Goal: Information Seeking & Learning: Learn about a topic

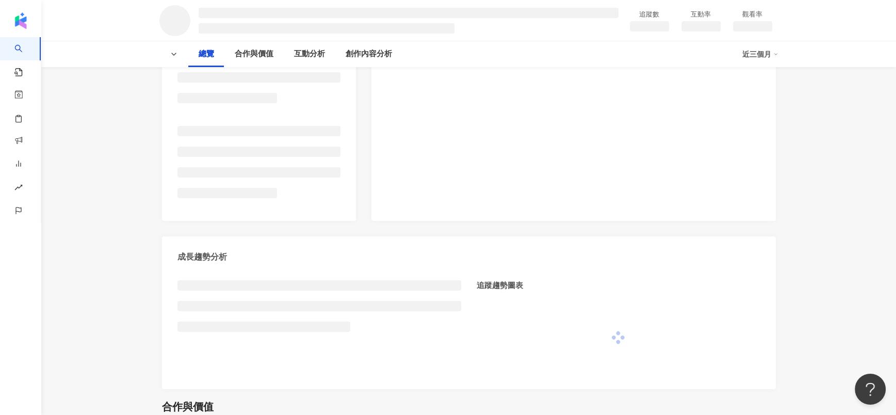
scroll to position [232, 0]
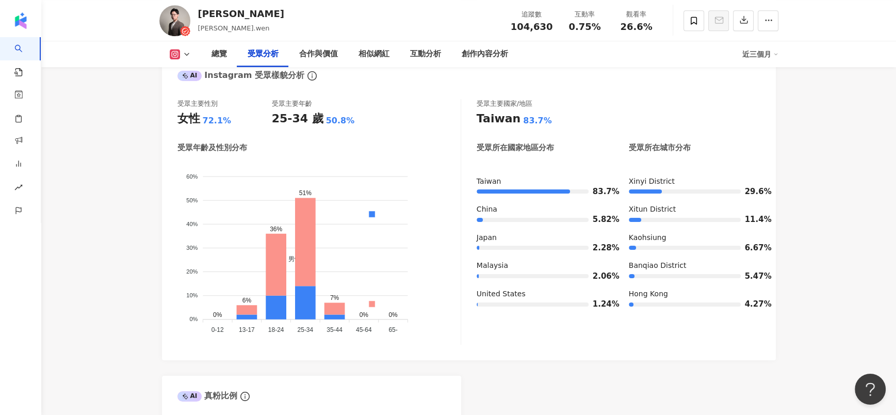
scroll to position [929, 0]
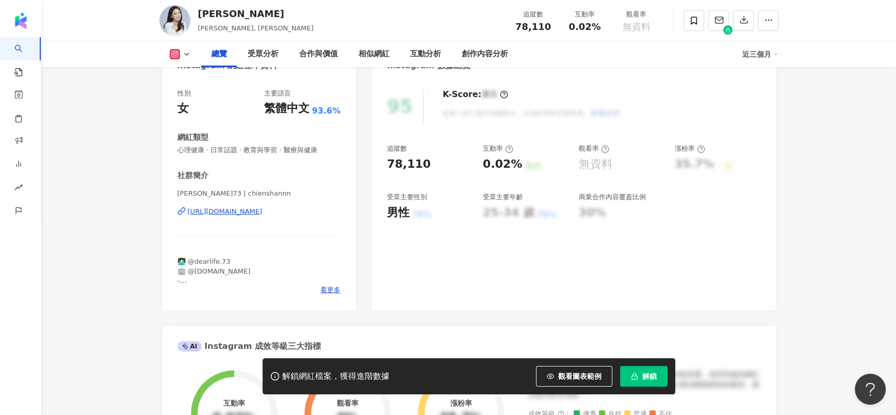
scroll to position [140, 0]
